Goal: Information Seeking & Learning: Learn about a topic

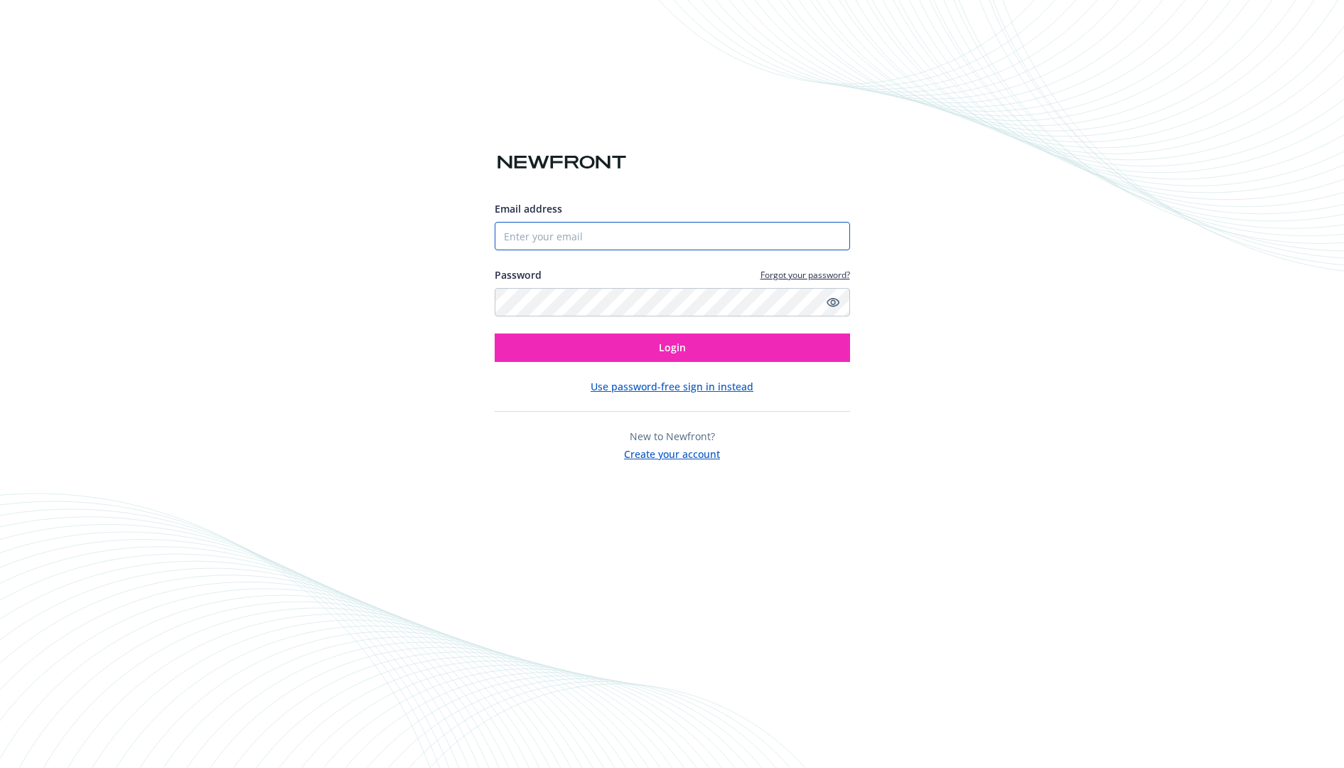
click at [610, 237] on input "Email address" at bounding box center [672, 236] width 355 height 28
click at [0, 767] on com-1password-button at bounding box center [0, 768] width 0 height 0
type input "restineh@scribd.com"
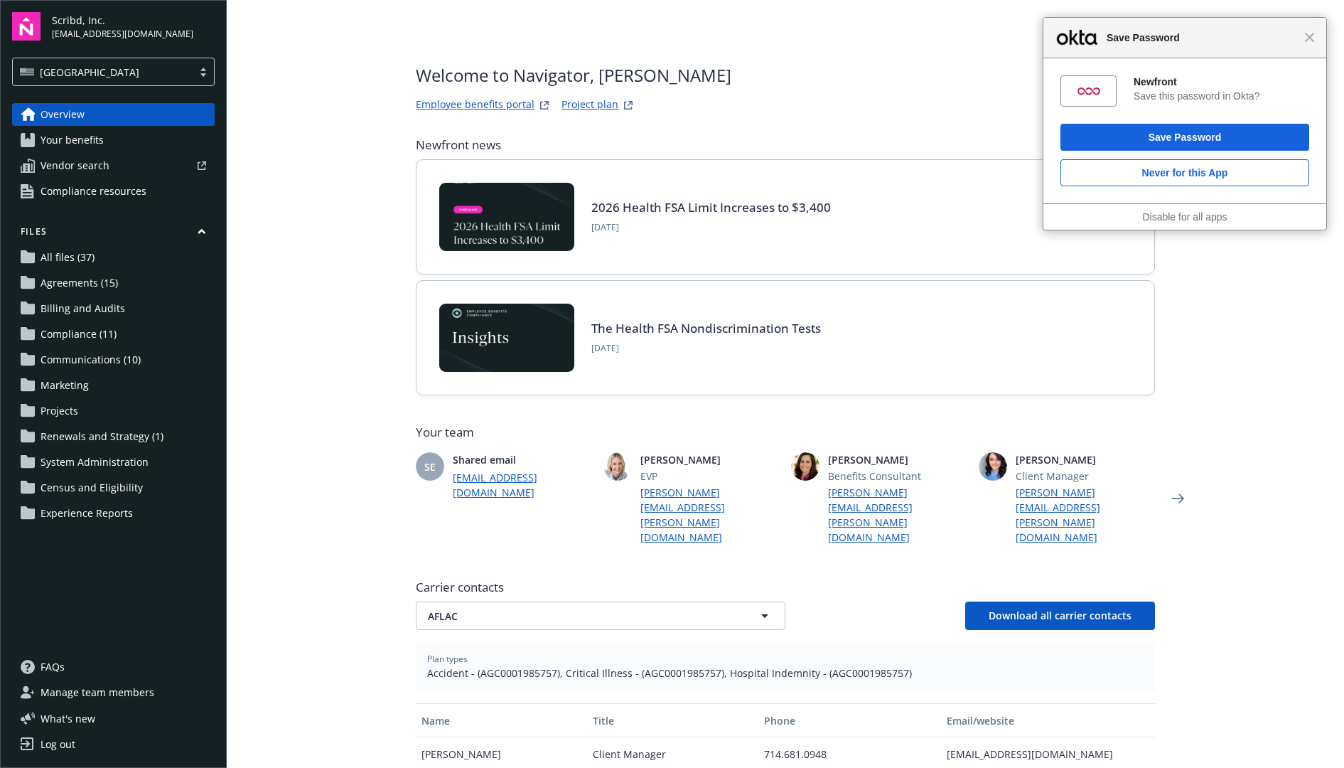
click at [102, 330] on span "Compliance (11)" at bounding box center [79, 334] width 76 height 23
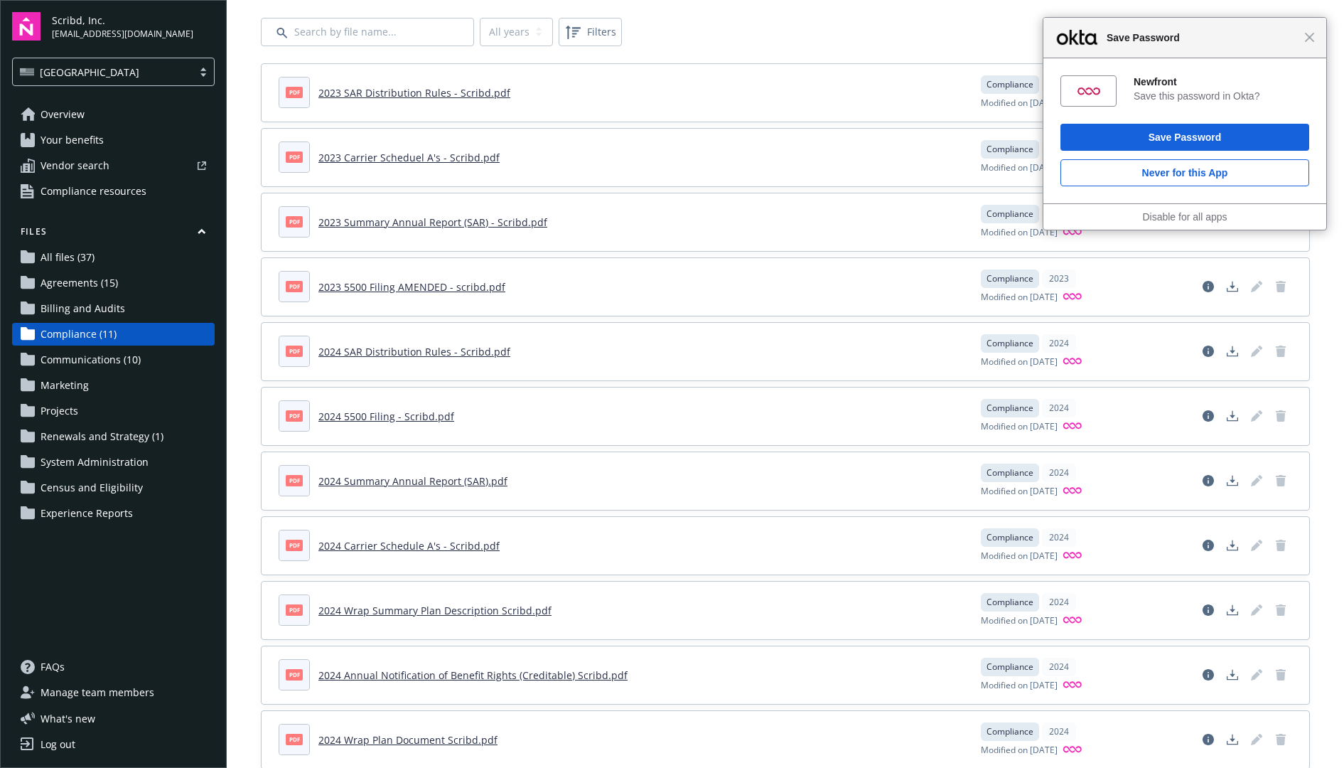
scroll to position [93, 0]
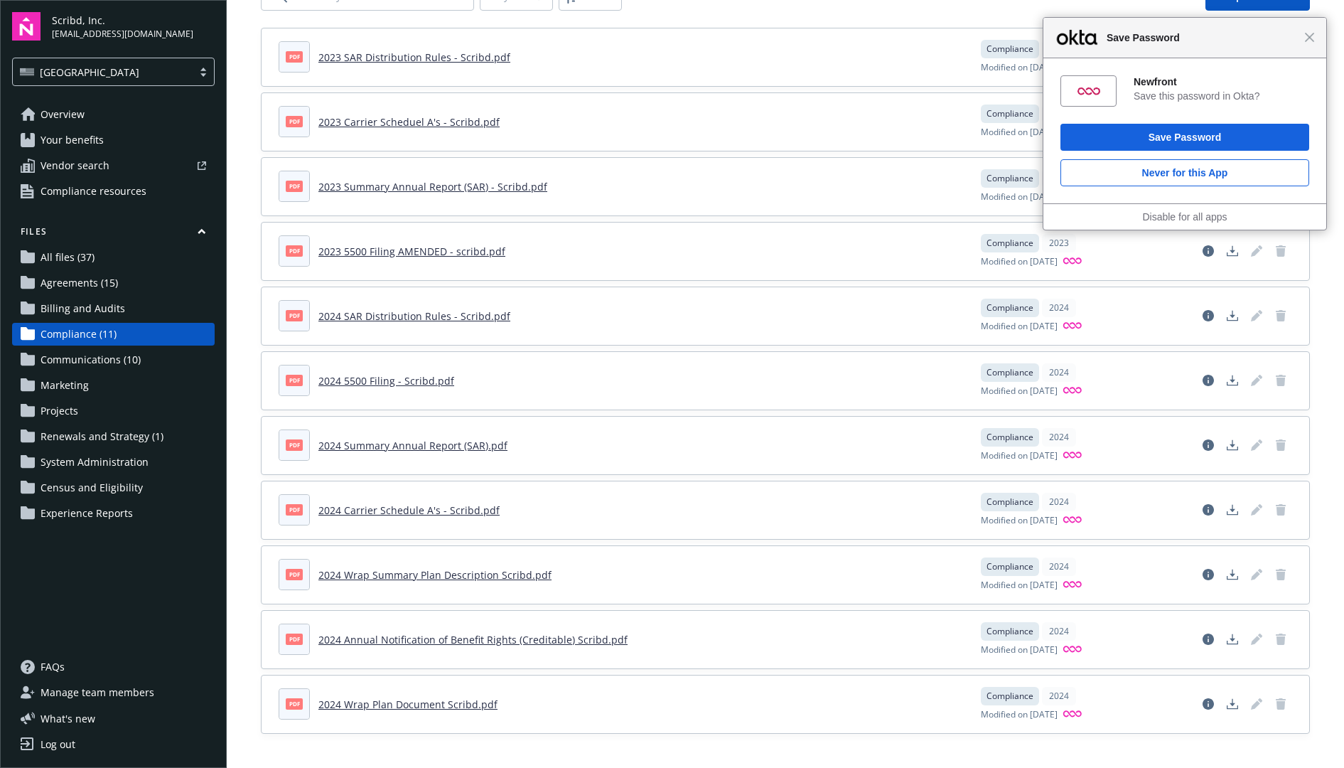
click at [141, 432] on span "Renewals and Strategy (1)" at bounding box center [102, 436] width 123 height 23
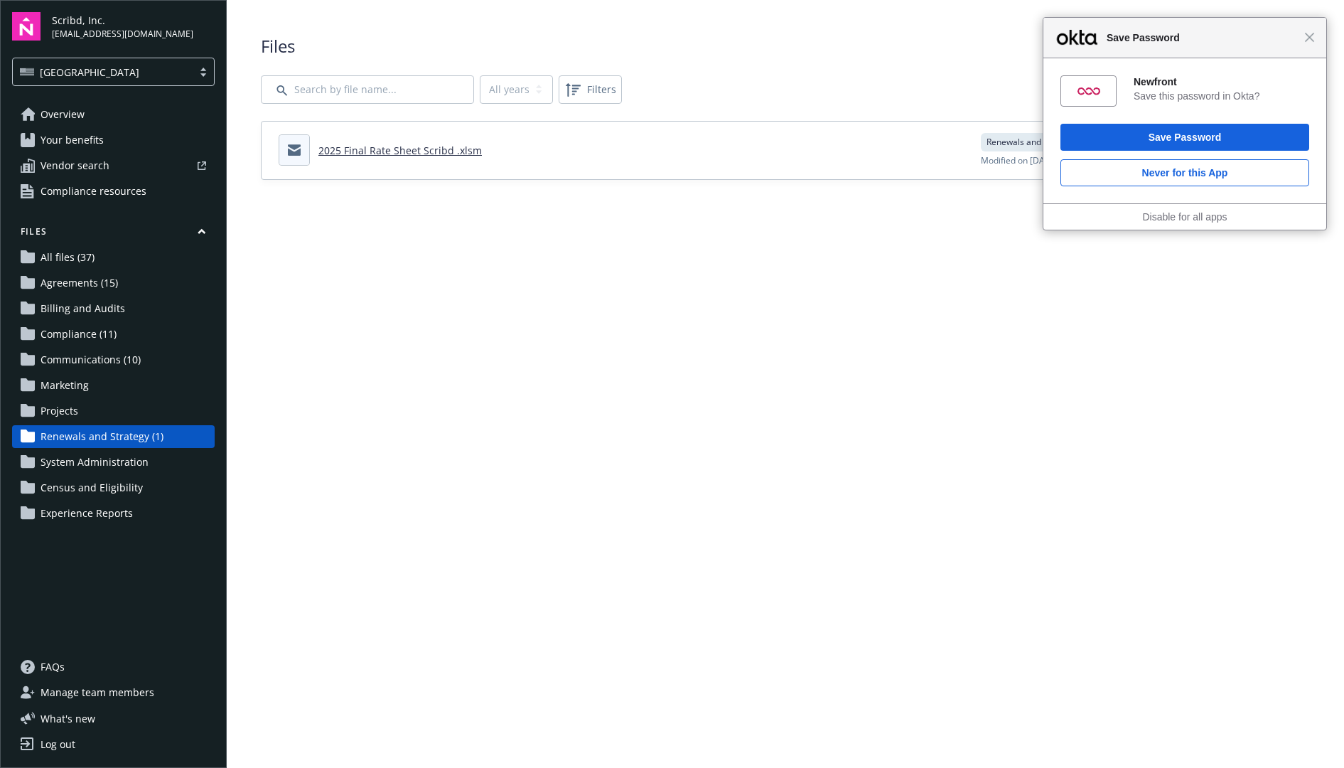
click at [1303, 37] on span "Save Password" at bounding box center [1201, 37] width 205 height 17
click at [68, 328] on span "Compliance (11)" at bounding box center [79, 334] width 76 height 23
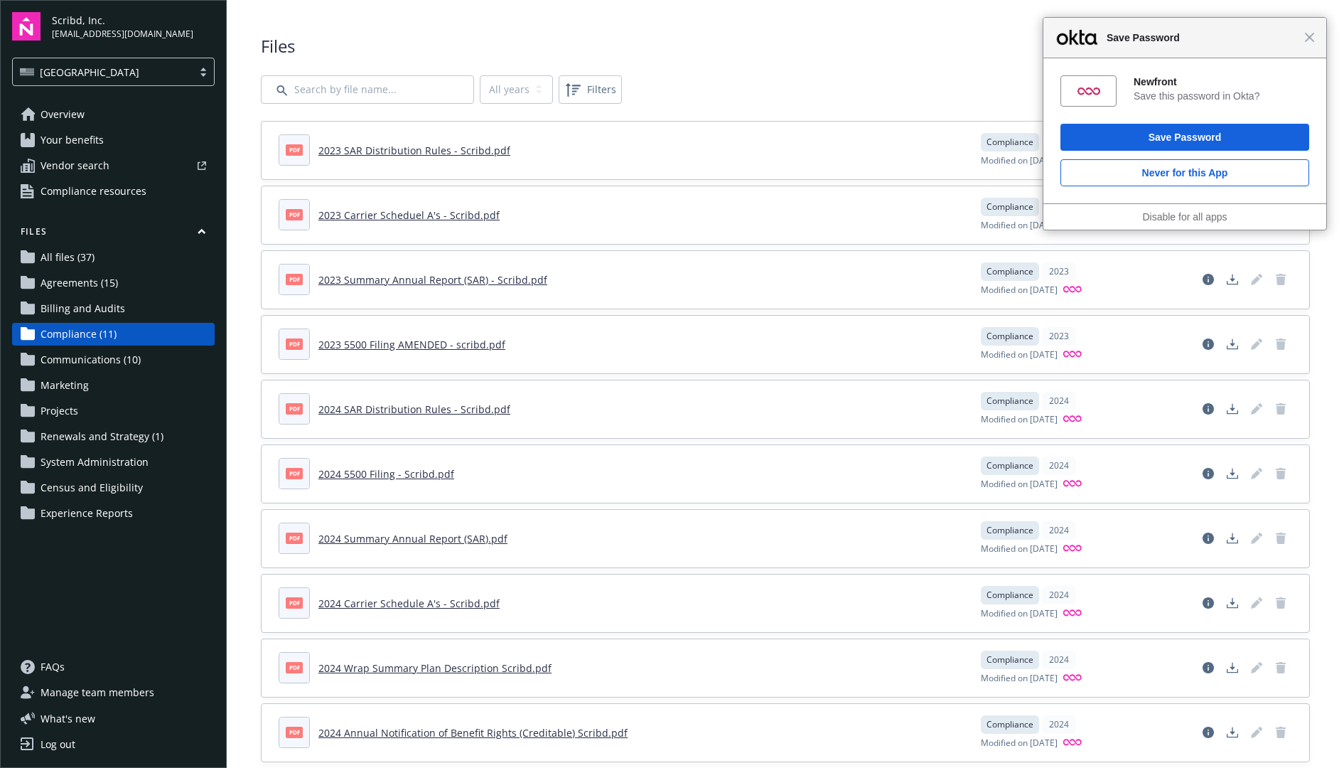
click at [81, 283] on span "Agreements (15)" at bounding box center [79, 282] width 77 height 23
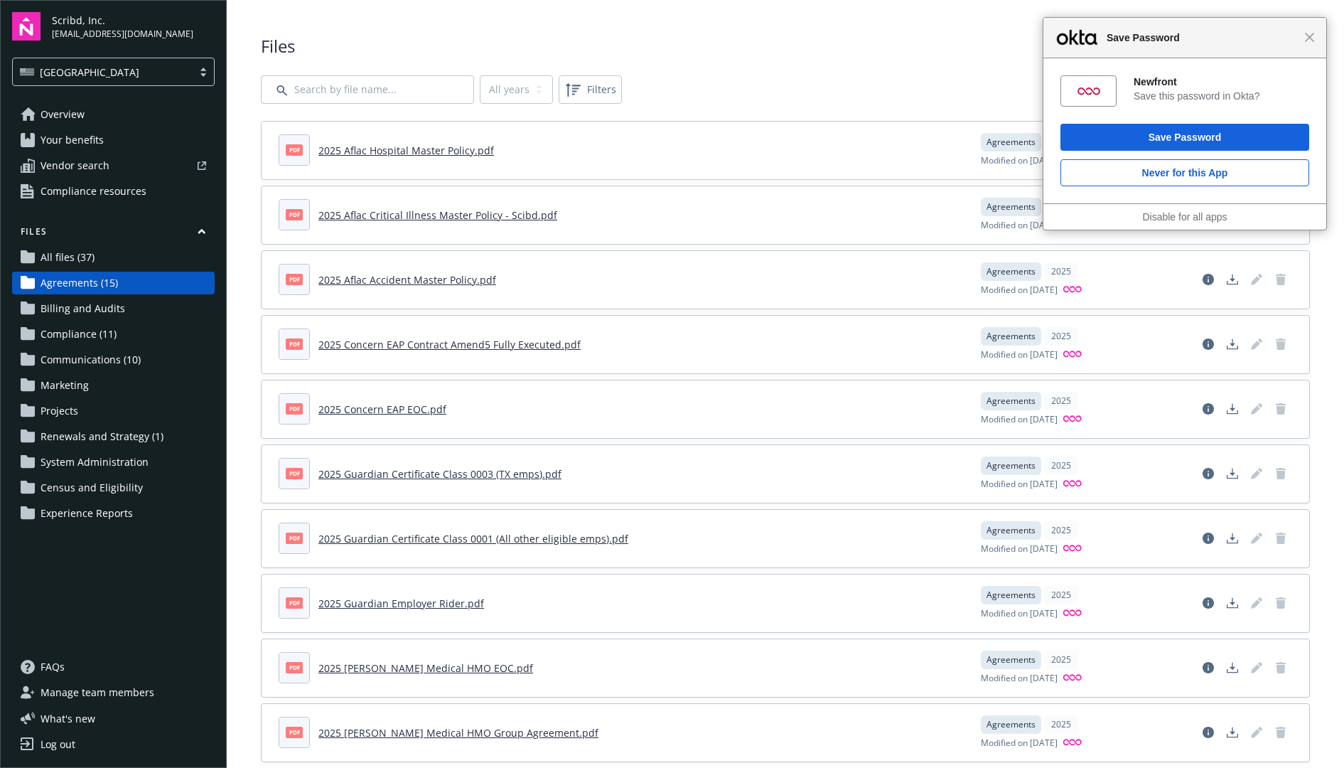
click at [77, 268] on span "All files (37)" at bounding box center [68, 257] width 54 height 23
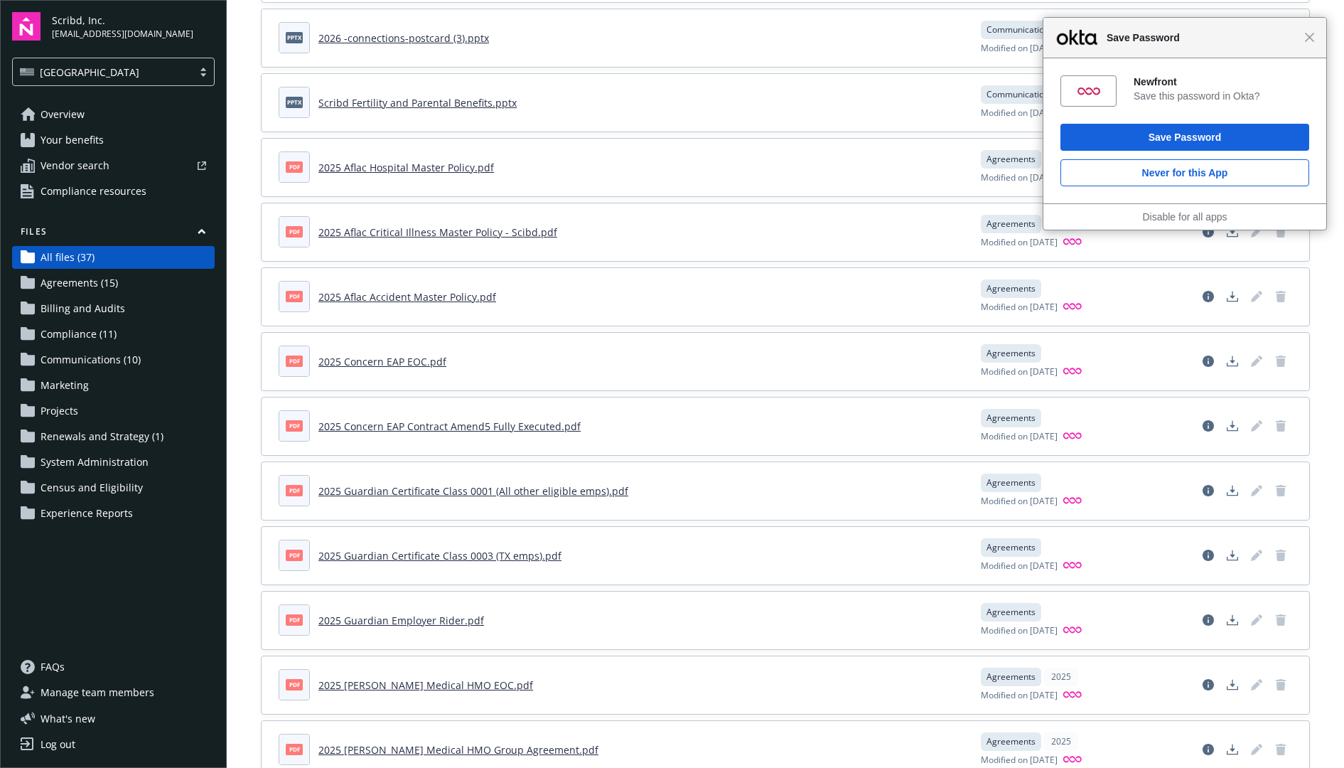
scroll to position [735, 0]
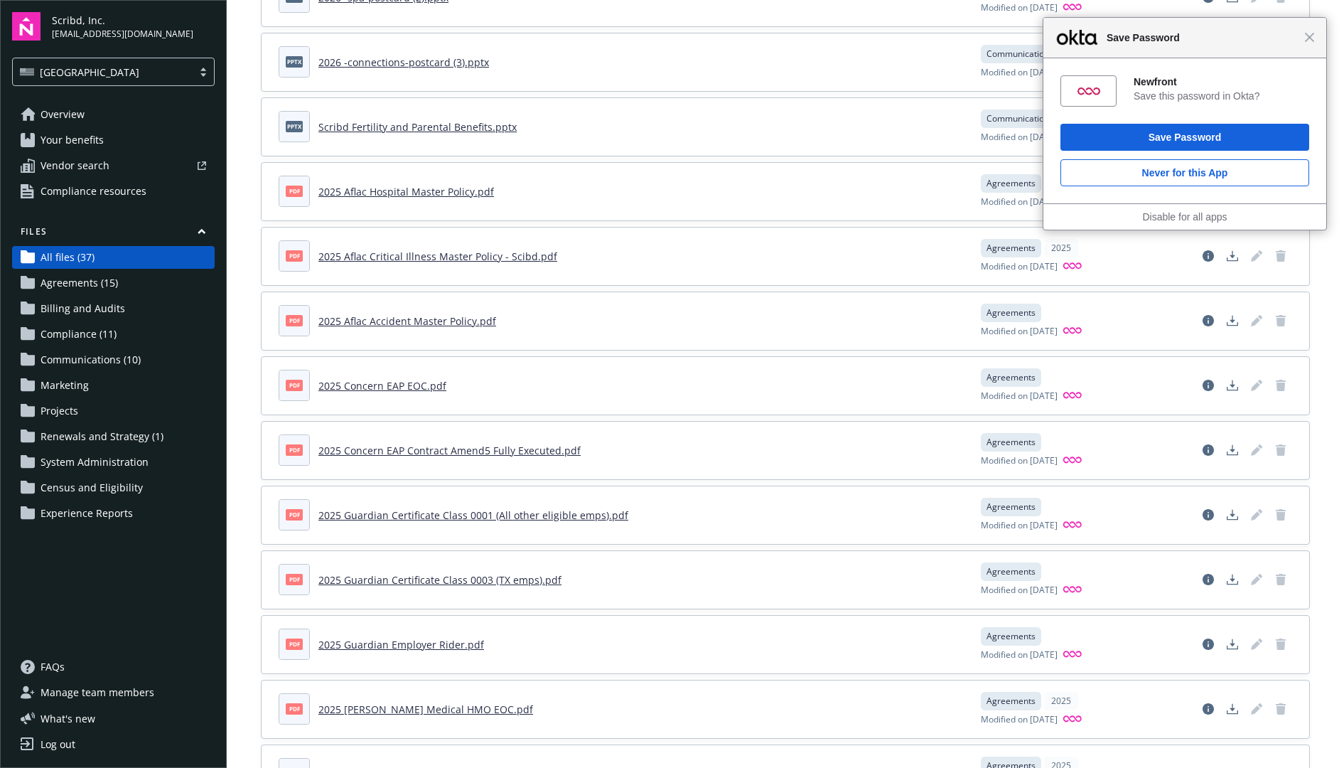
click at [102, 193] on span "Compliance resources" at bounding box center [94, 191] width 106 height 23
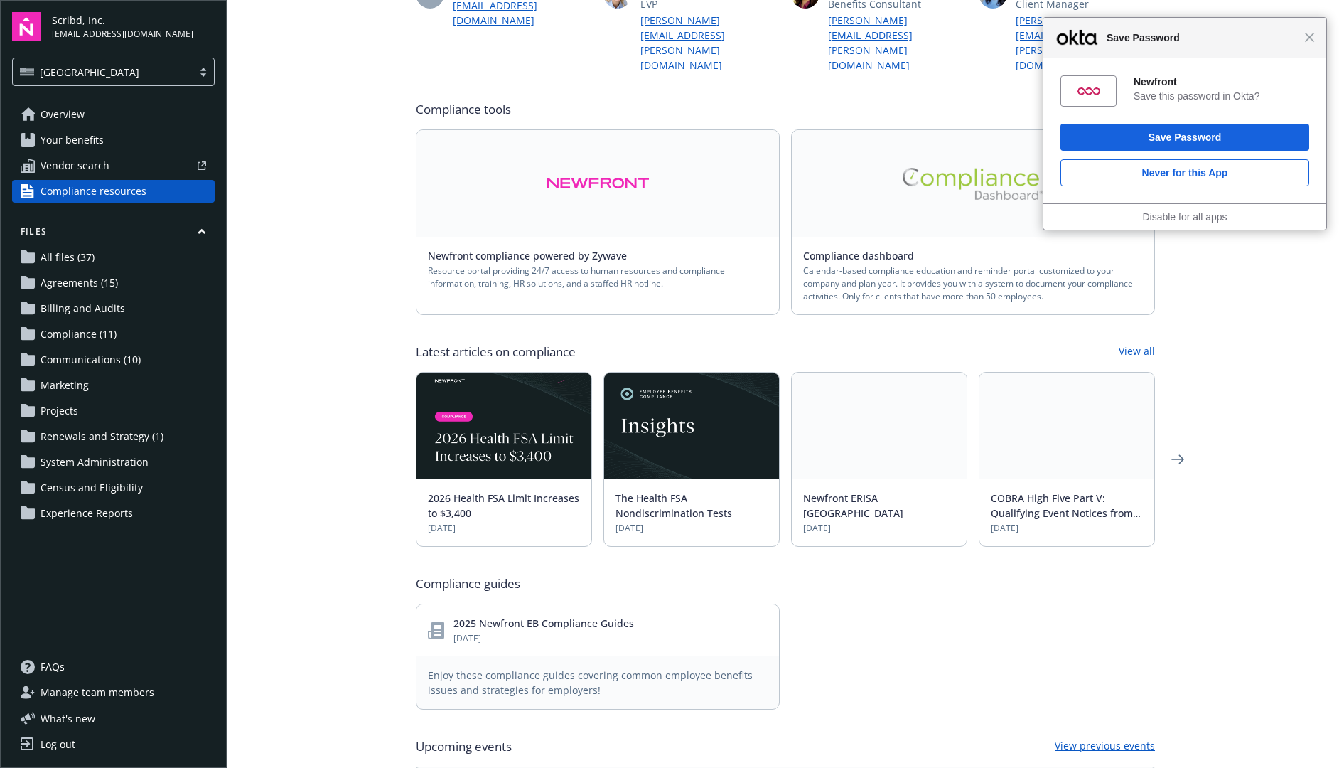
scroll to position [354, 0]
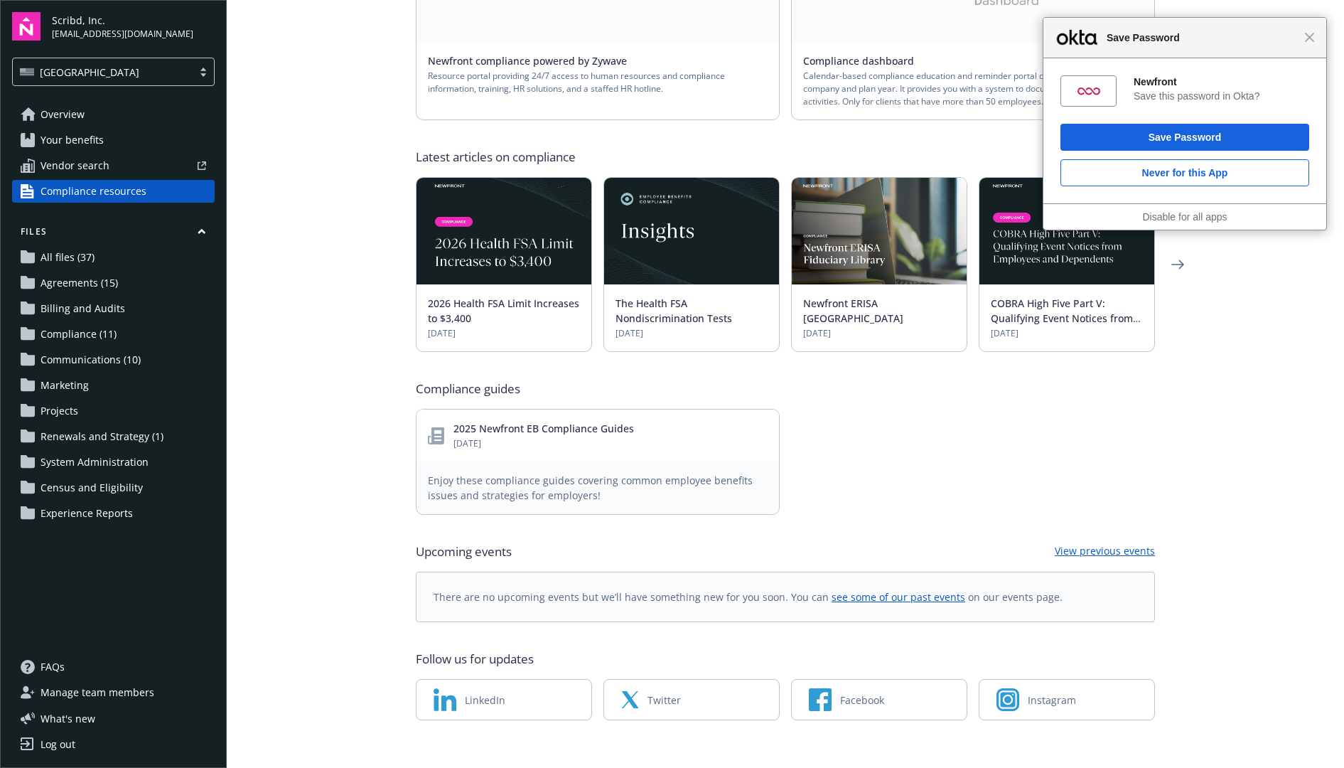
click at [131, 427] on span "Renewals and Strategy (1)" at bounding box center [102, 436] width 123 height 23
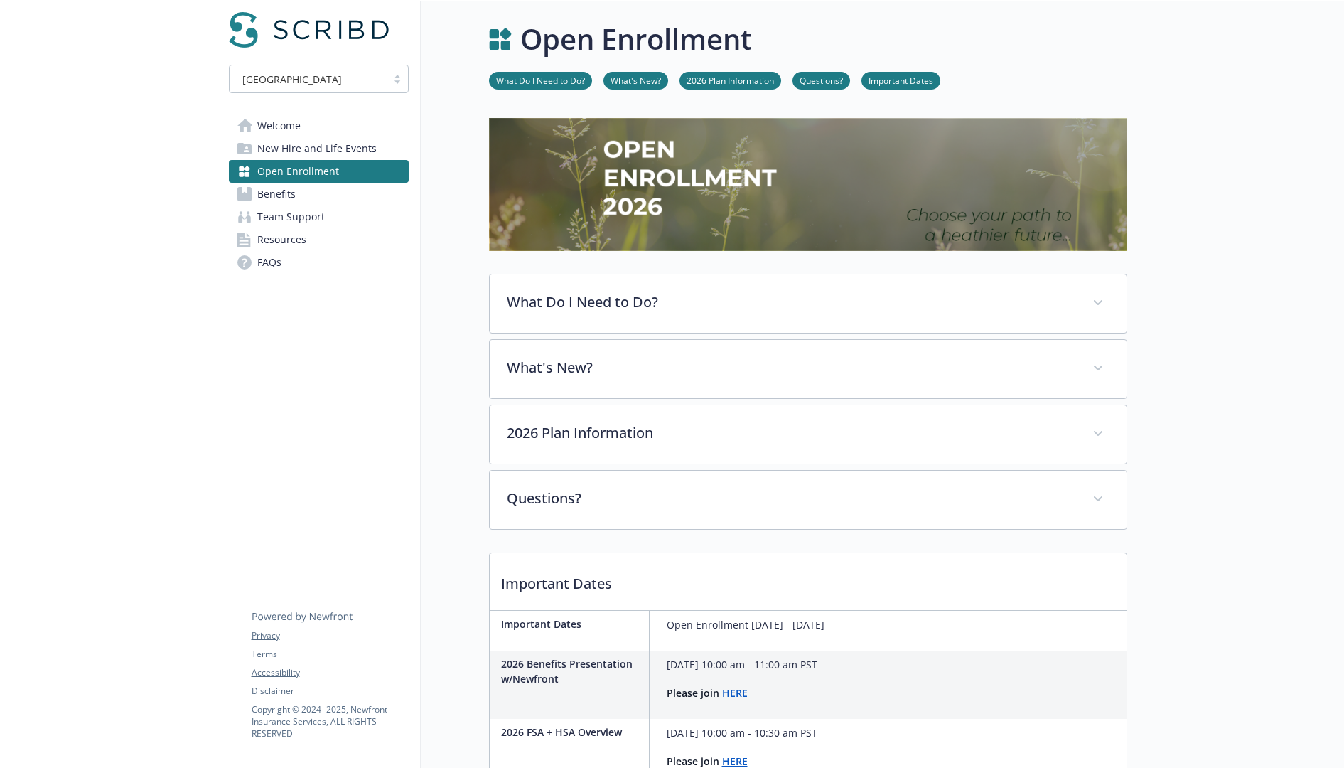
scroll to position [411, 0]
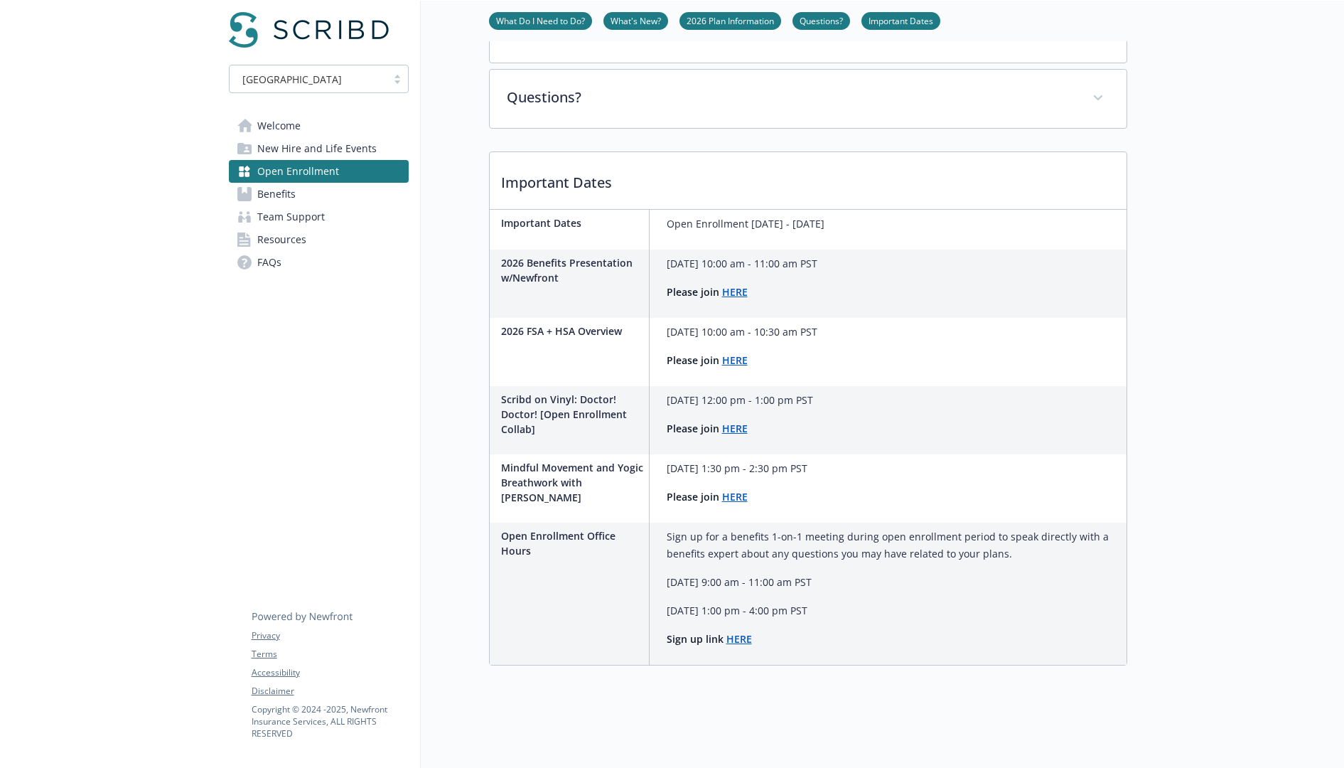
click at [348, 261] on link "FAQs" at bounding box center [319, 262] width 180 height 23
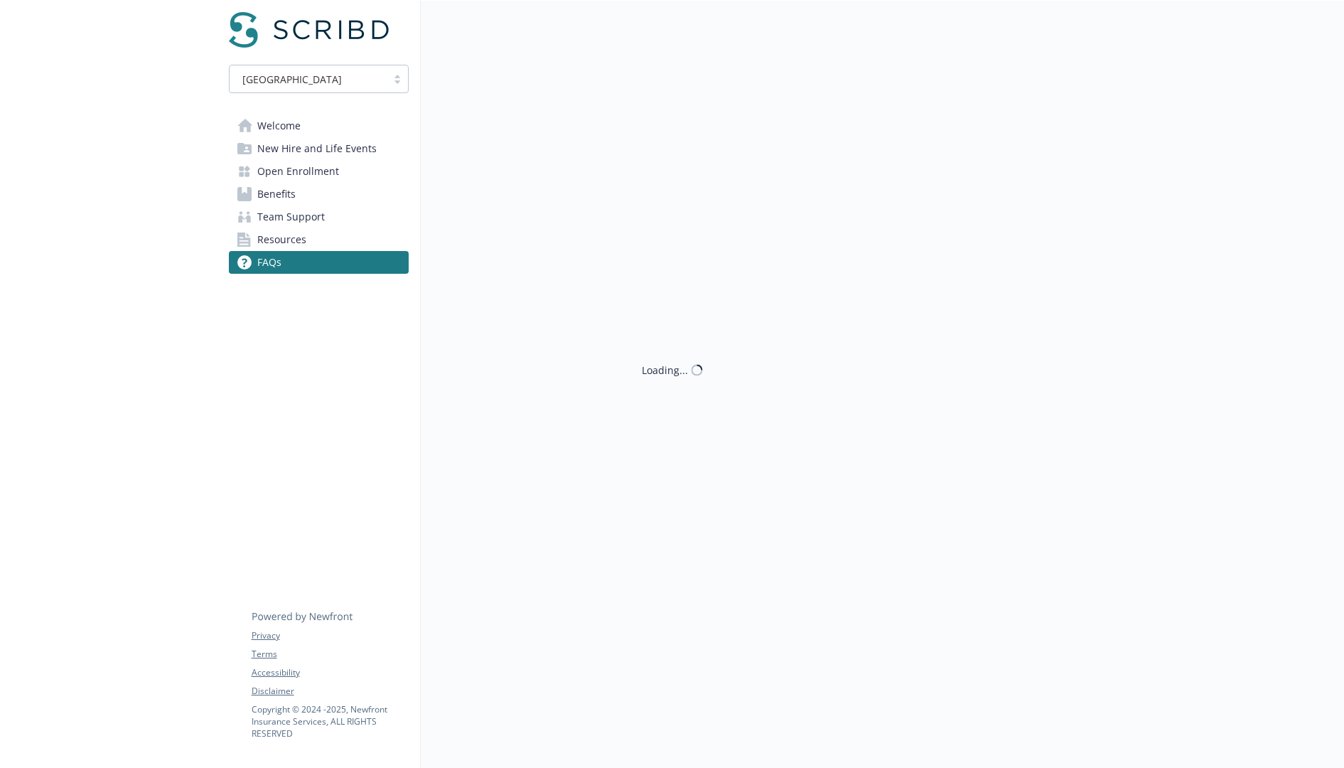
scroll to position [411, 0]
